Goal: Information Seeking & Learning: Learn about a topic

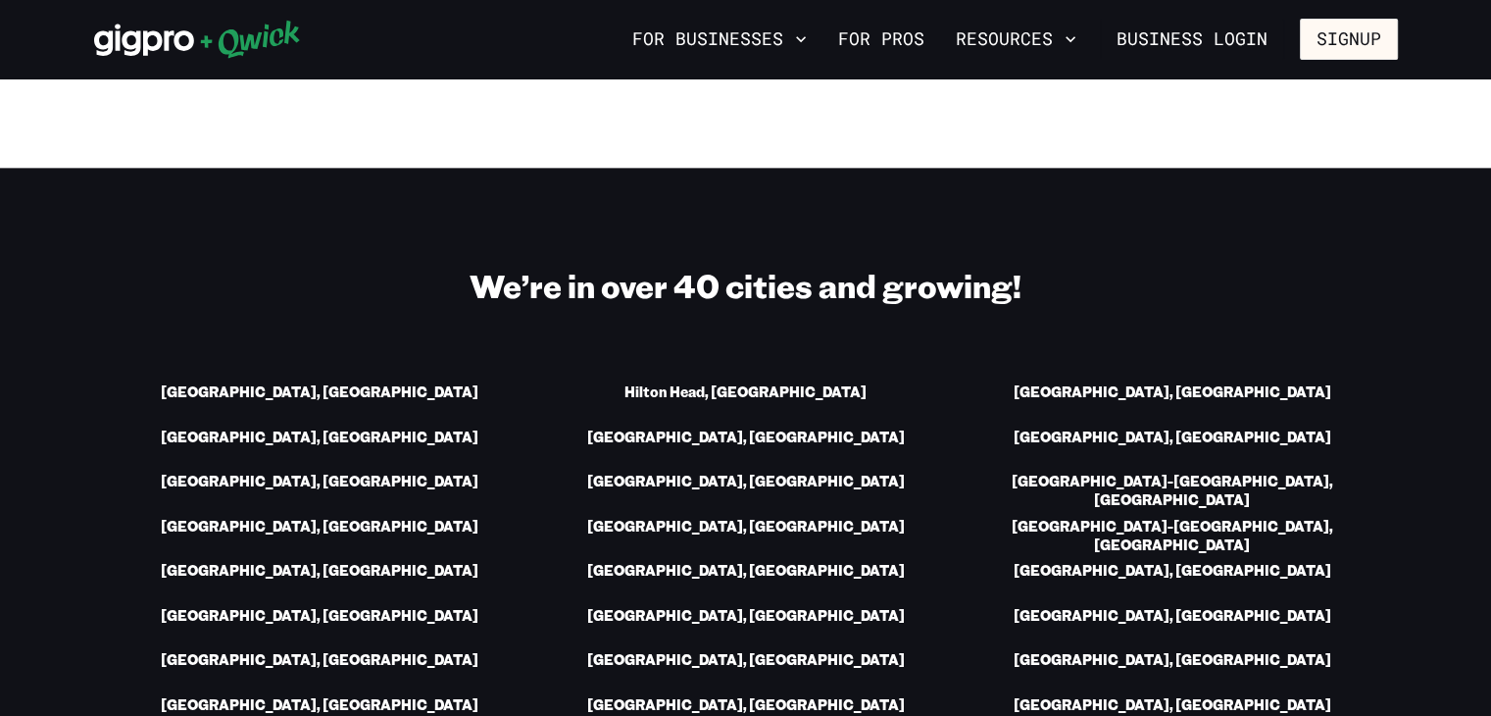
scroll to position [2745, 0]
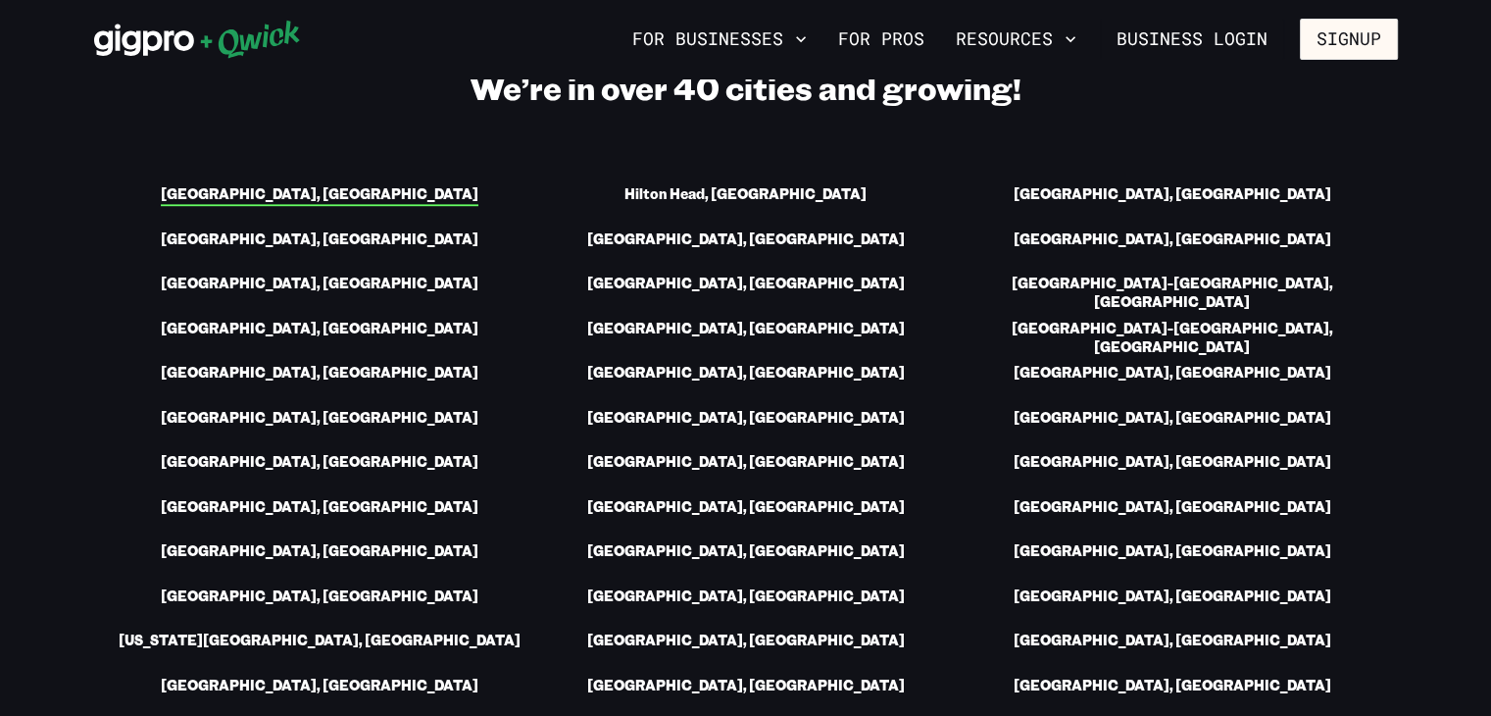
click at [302, 198] on link "[GEOGRAPHIC_DATA], [GEOGRAPHIC_DATA]" at bounding box center [320, 195] width 318 height 21
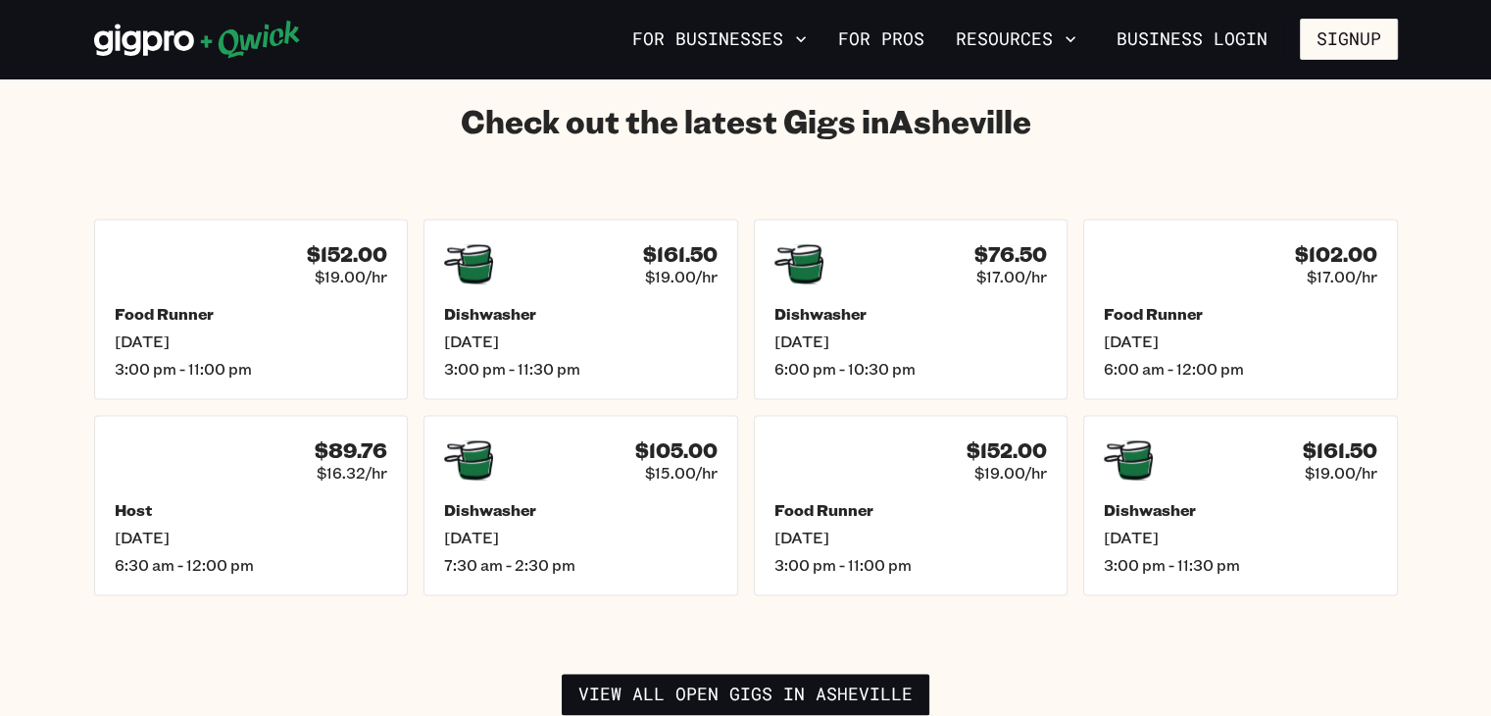
scroll to position [2745, 0]
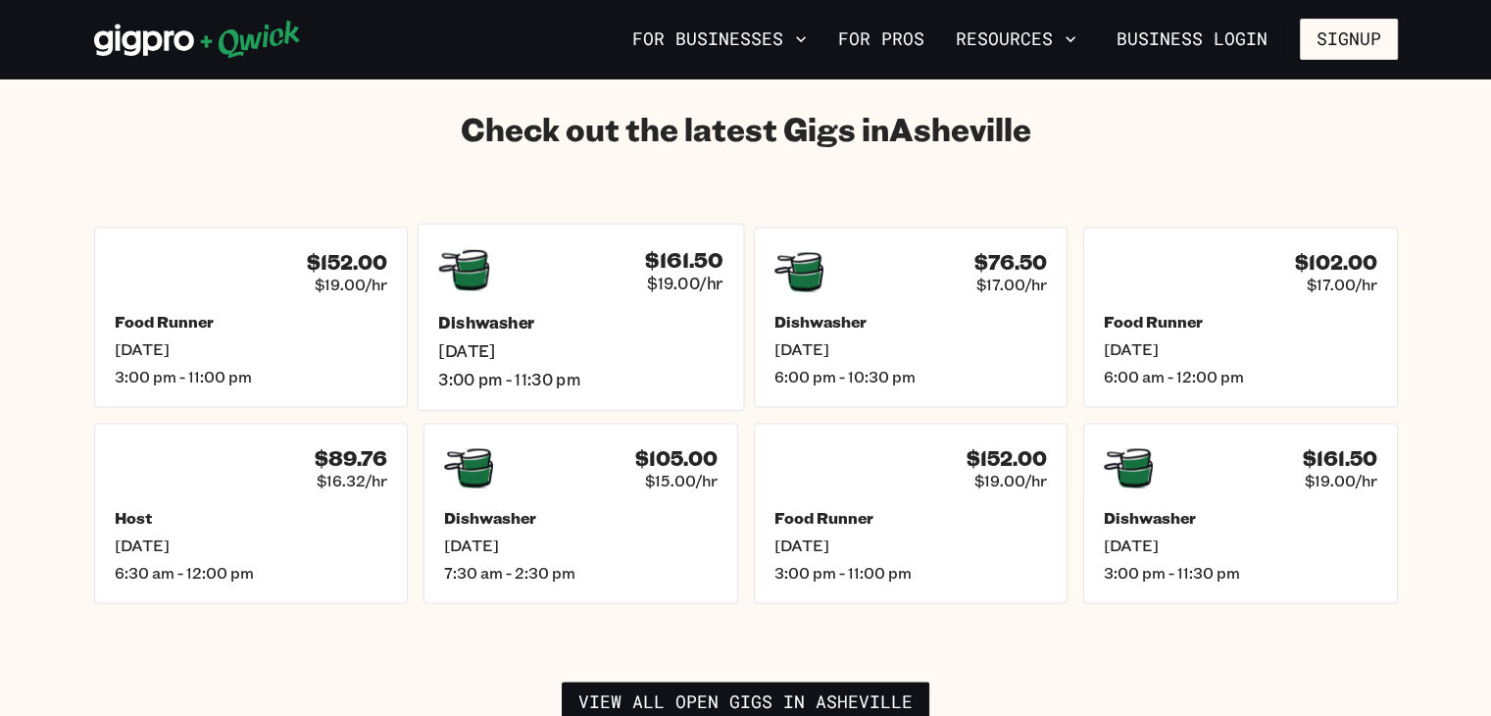
click at [567, 262] on div "$161.50 $19.00/hr" at bounding box center [580, 269] width 284 height 51
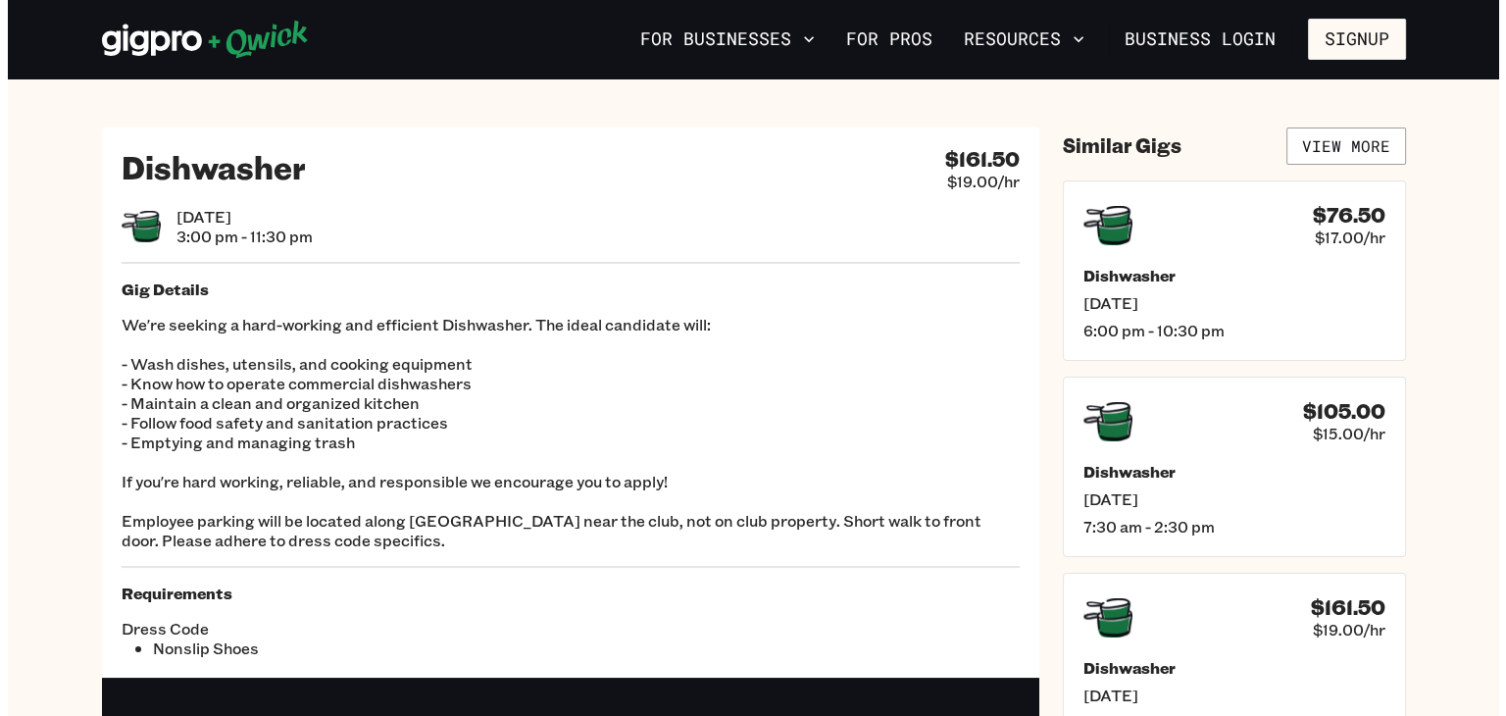
scroll to position [2745, 0]
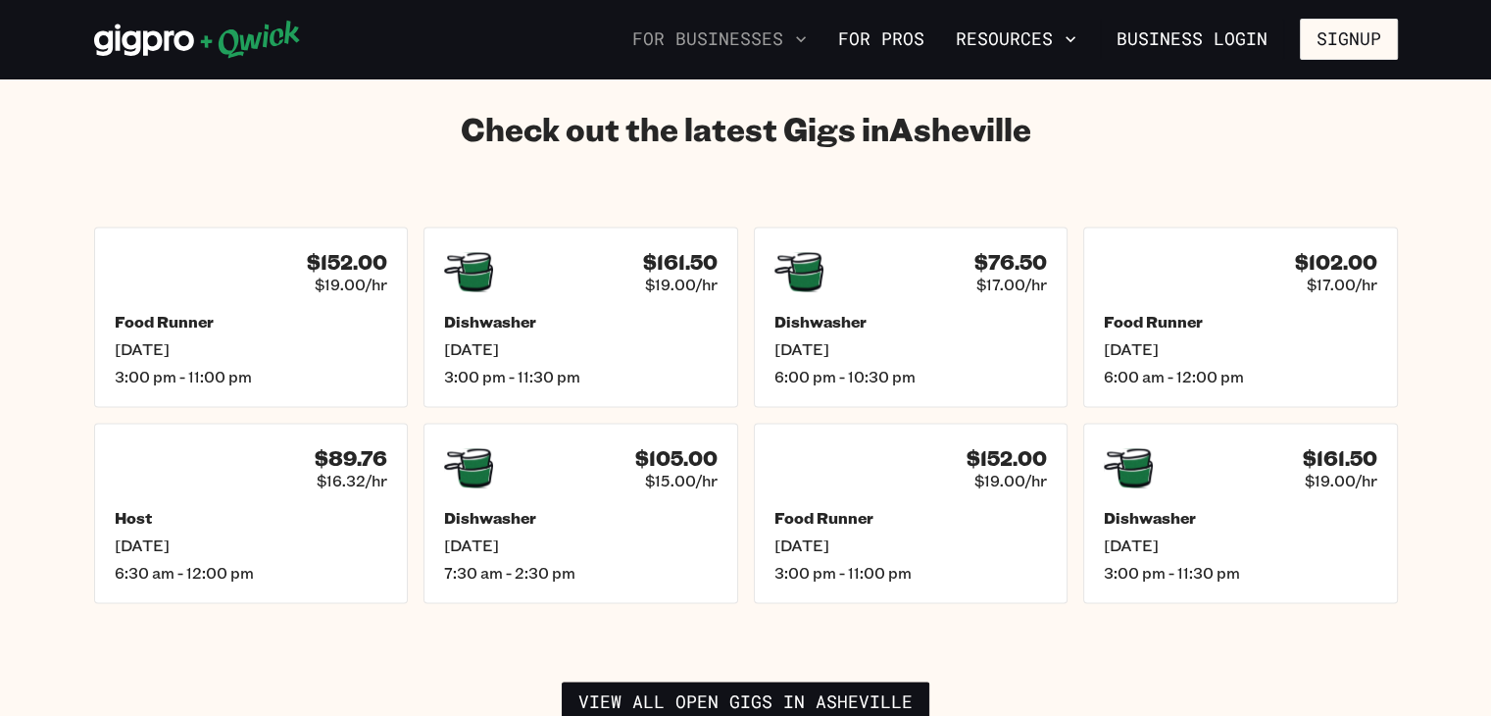
click at [669, 29] on button "For Businesses" at bounding box center [720, 39] width 190 height 33
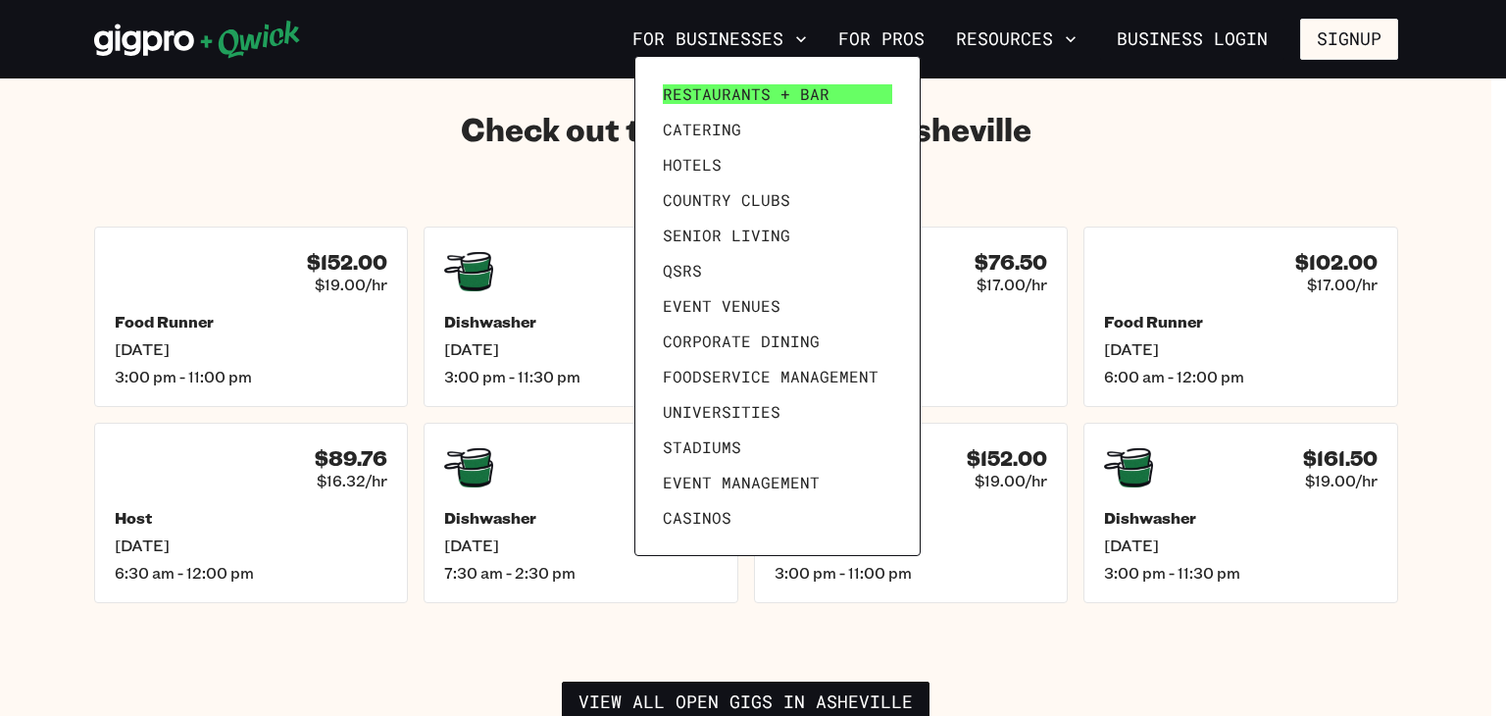
click at [697, 101] on span "Restaurants + Bar" at bounding box center [746, 94] width 167 height 20
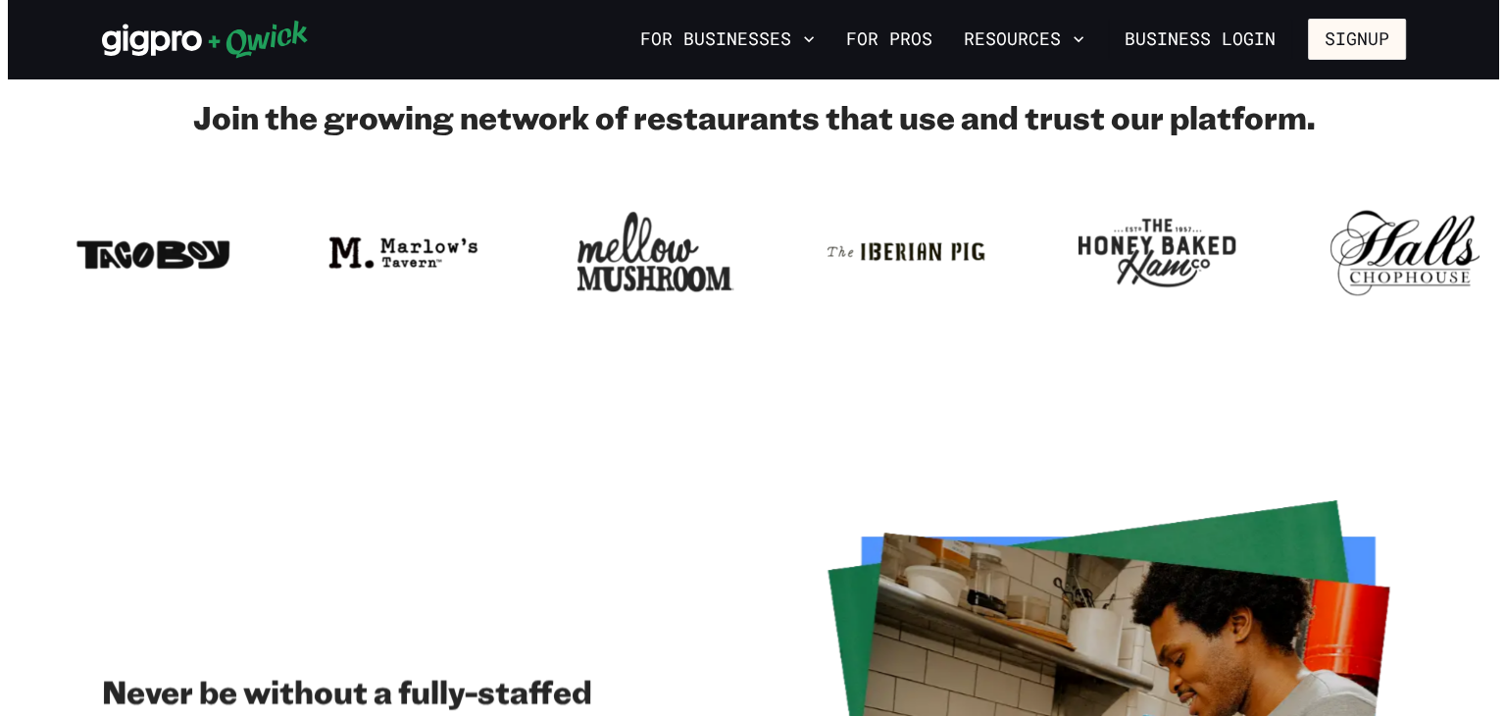
scroll to position [588, 0]
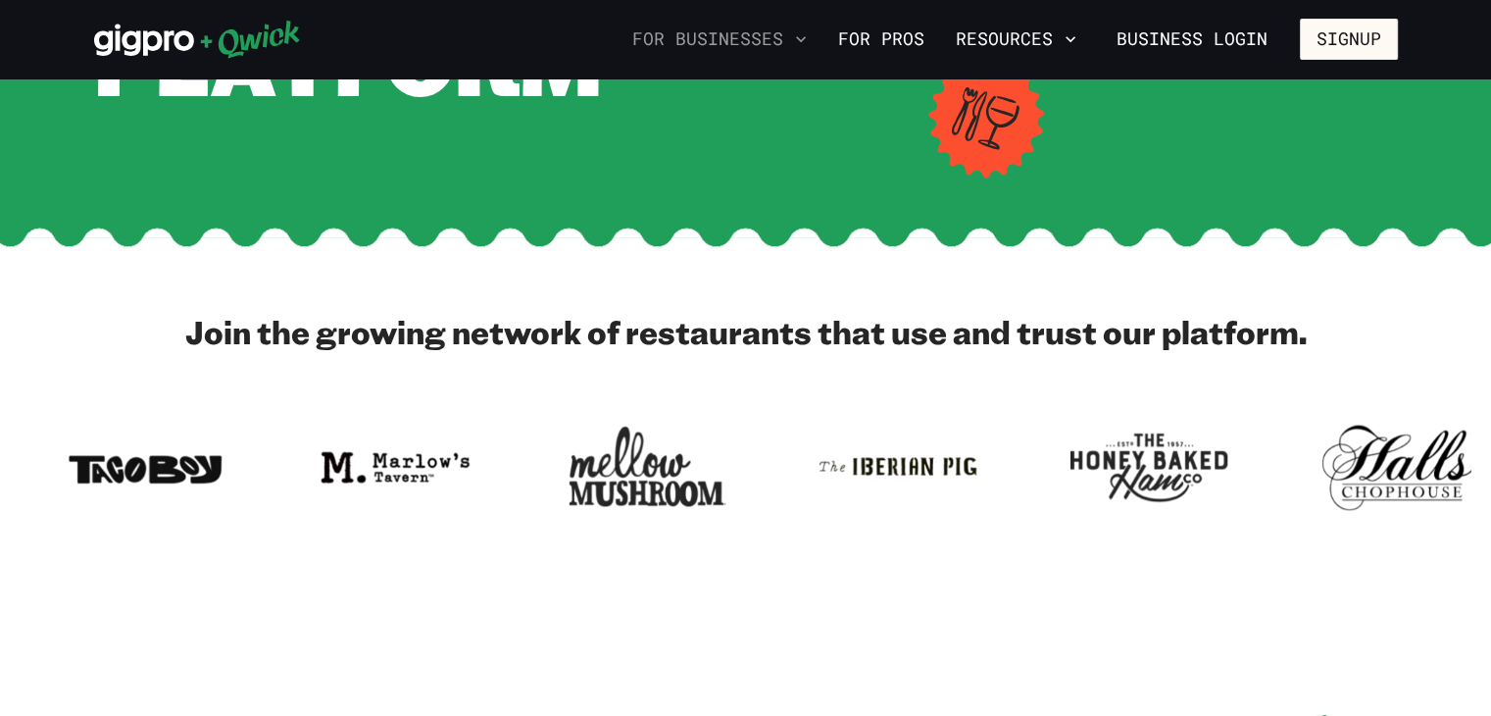
click at [643, 30] on button "For Businesses" at bounding box center [720, 39] width 190 height 33
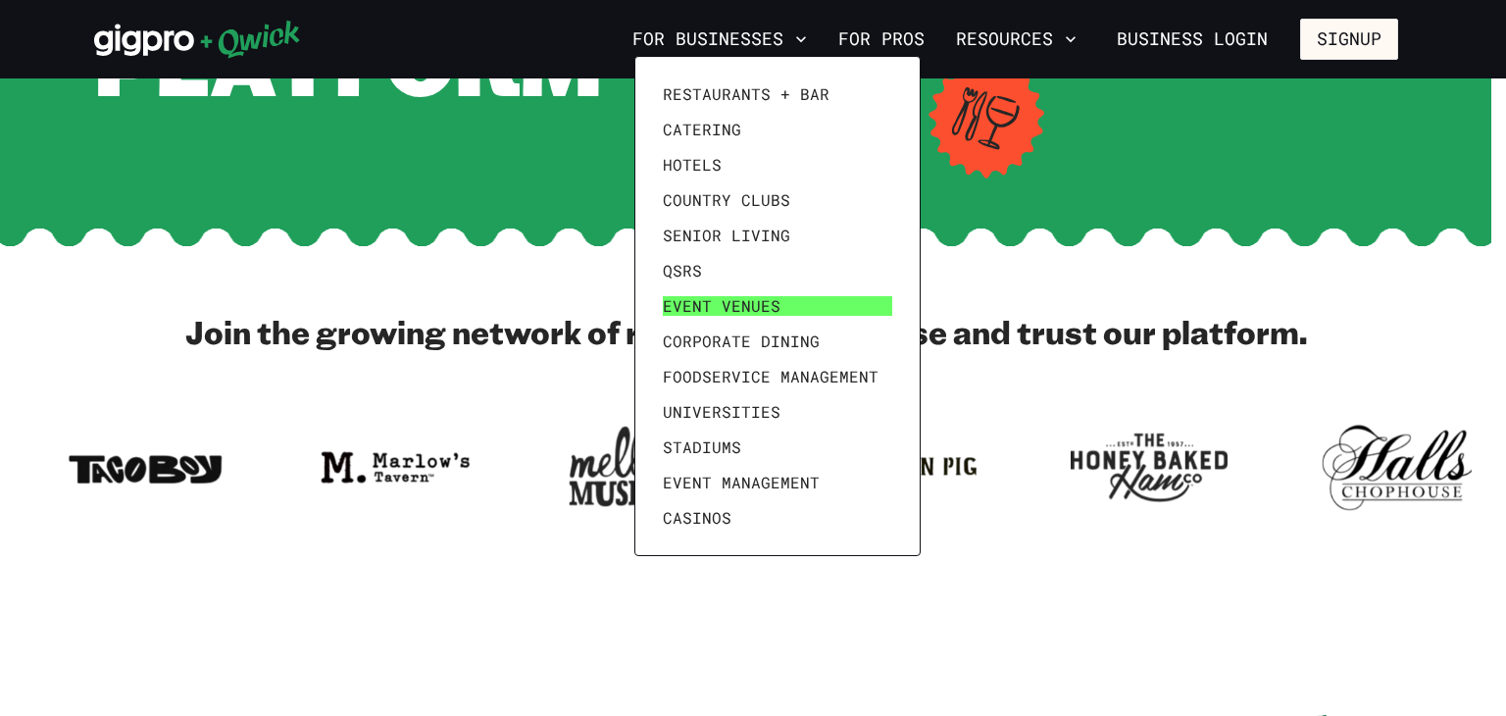
click at [687, 296] on span "Event Venues" at bounding box center [722, 306] width 118 height 20
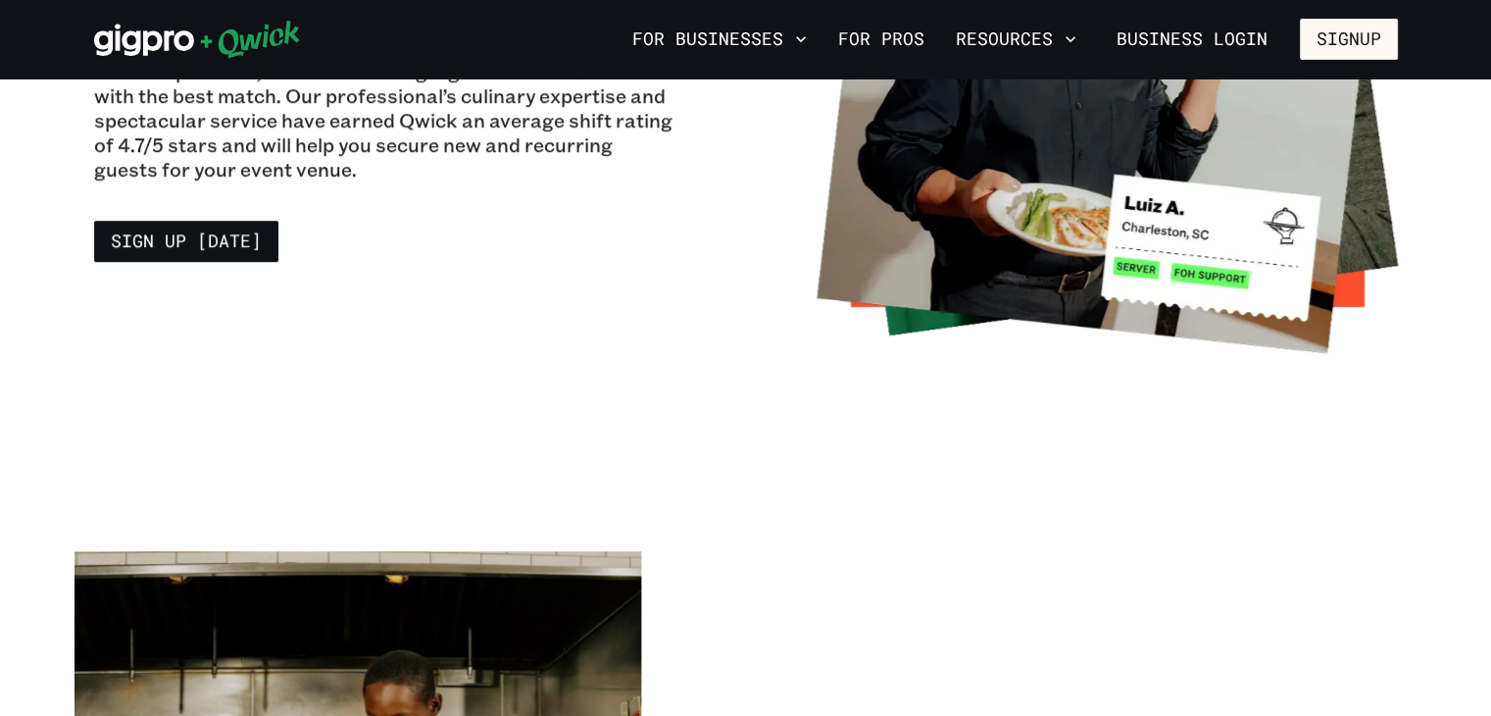
scroll to position [2059, 0]
